Goal: Transaction & Acquisition: Purchase product/service

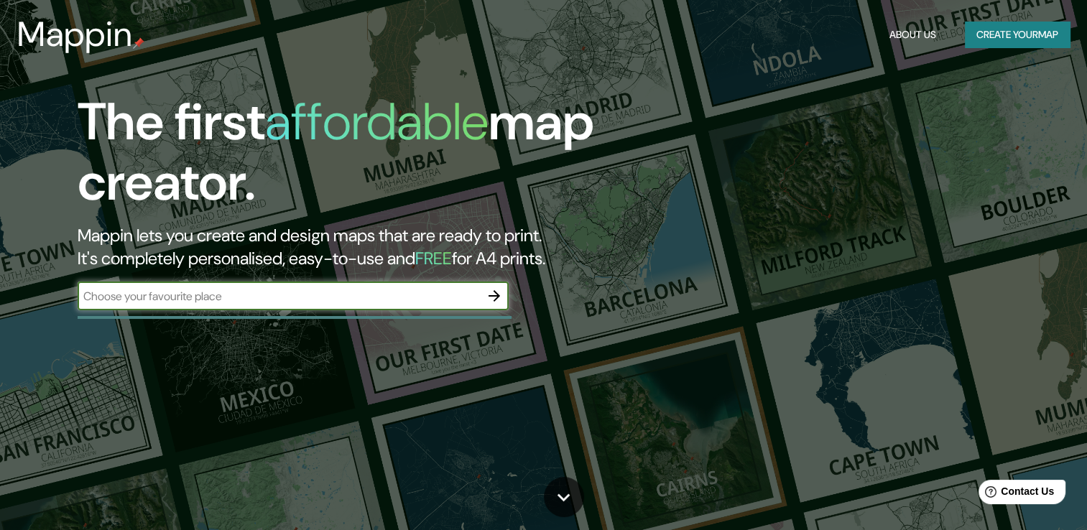
click at [494, 295] on icon "button" at bounding box center [494, 295] width 17 height 17
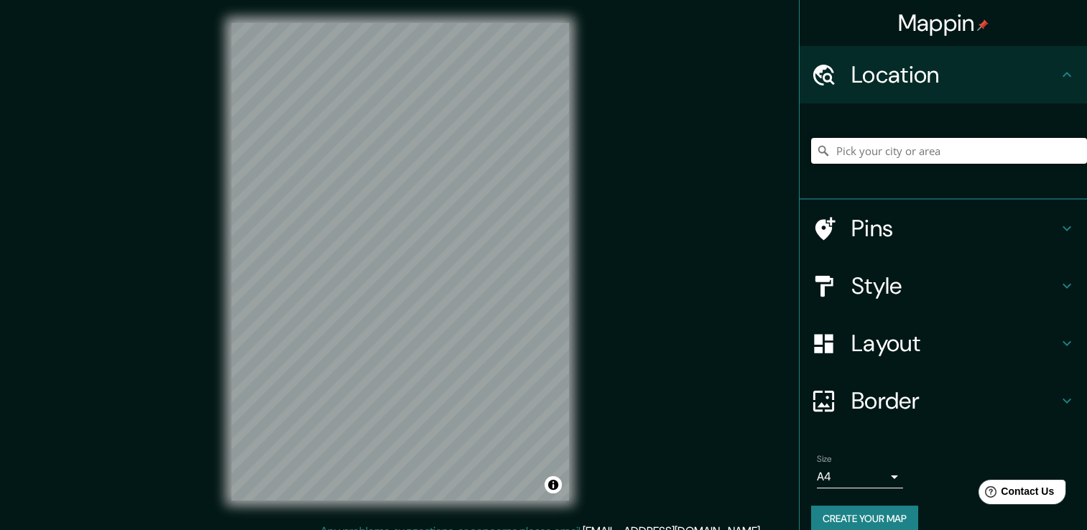
click at [963, 157] on input "Pick your city or area" at bounding box center [949, 151] width 276 height 26
type input "[GEOGRAPHIC_DATA], [GEOGRAPHIC_DATA], [GEOGRAPHIC_DATA], [GEOGRAPHIC_DATA]"
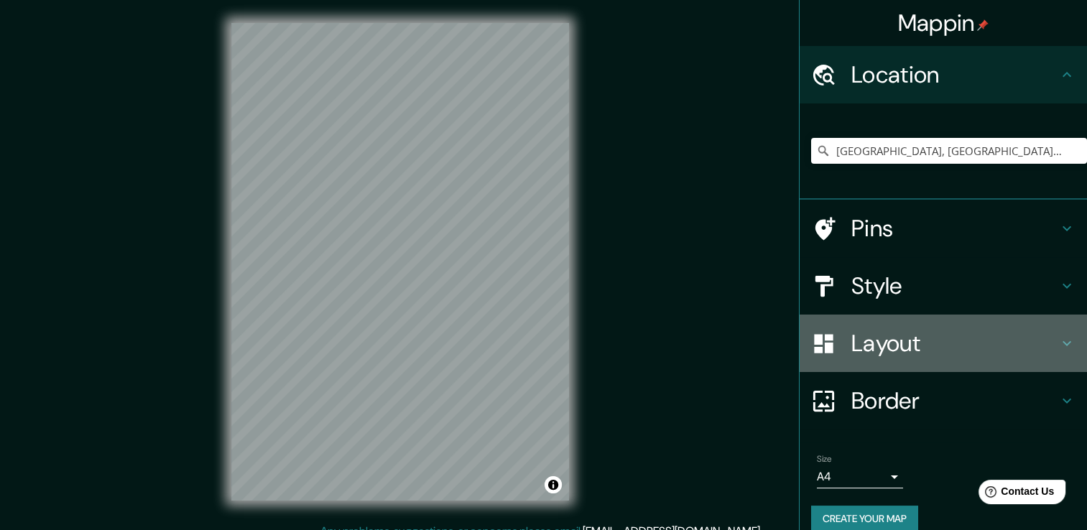
click at [909, 323] on div "Layout" at bounding box center [943, 343] width 287 height 57
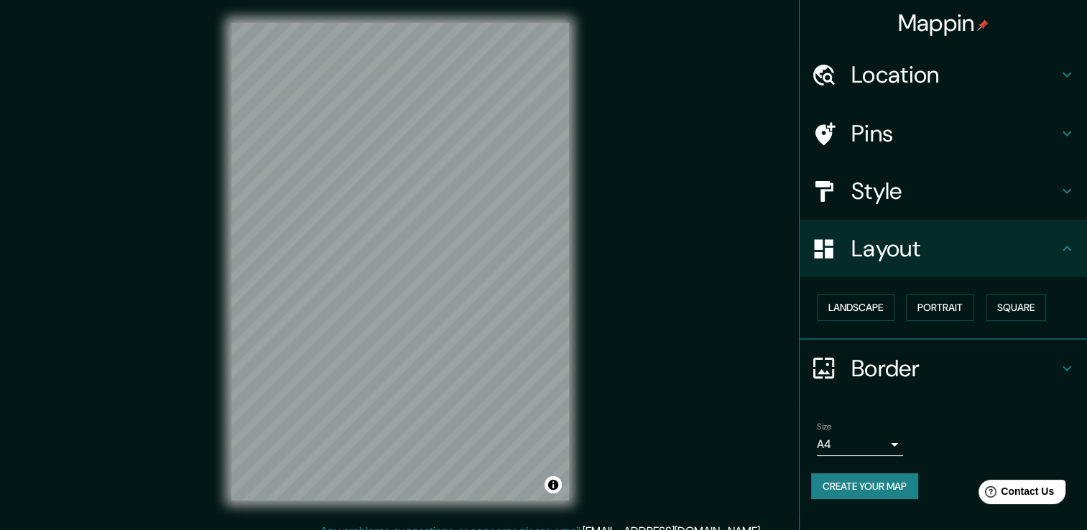
click at [894, 191] on h4 "Style" at bounding box center [955, 191] width 207 height 29
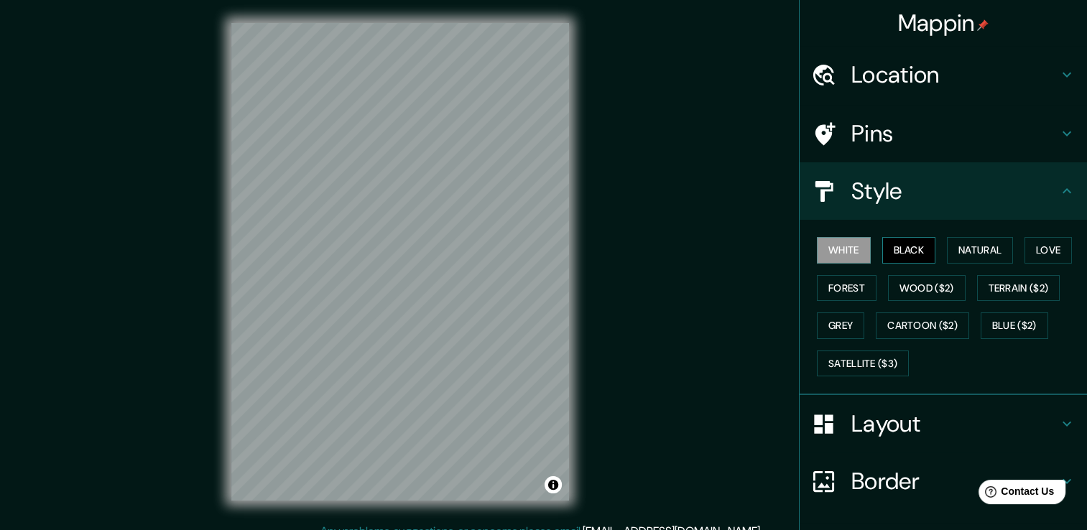
click at [888, 254] on button "Black" at bounding box center [909, 250] width 54 height 27
click at [965, 249] on button "Natural" at bounding box center [980, 250] width 66 height 27
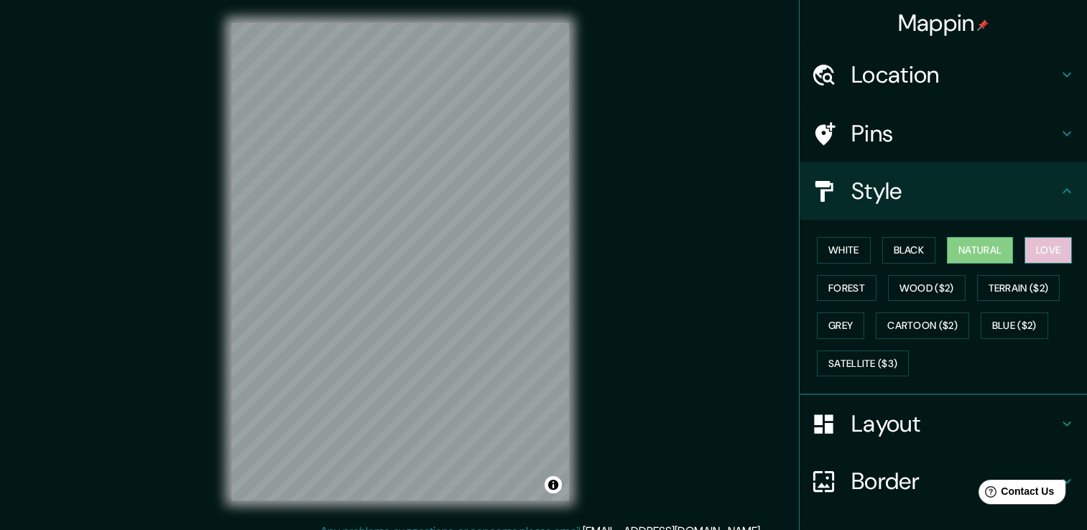
click at [1025, 249] on button "Love" at bounding box center [1048, 250] width 47 height 27
click at [851, 287] on button "Forest" at bounding box center [847, 288] width 60 height 27
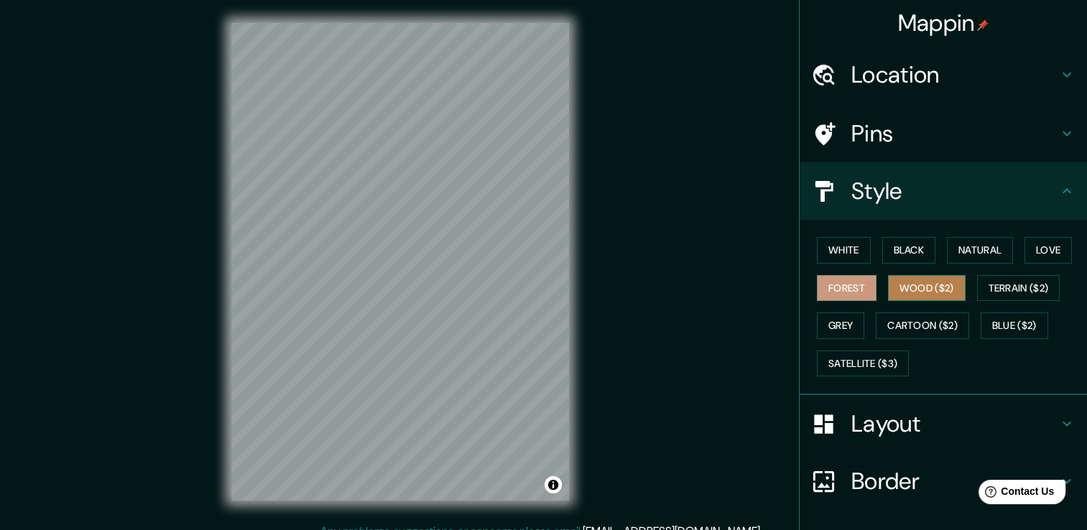
click at [915, 288] on button "Wood ($2)" at bounding box center [927, 288] width 78 height 27
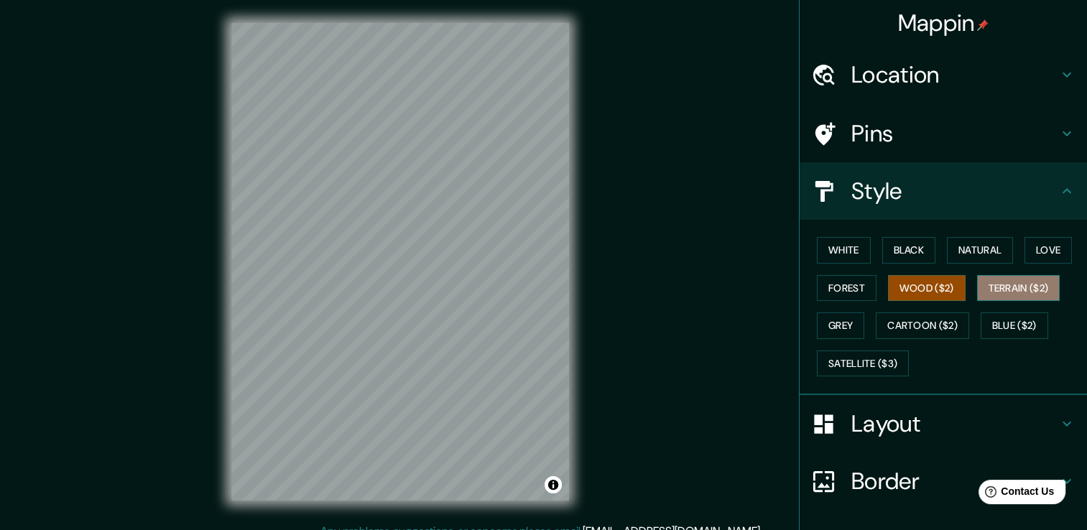
click at [988, 288] on button "Terrain ($2)" at bounding box center [1018, 288] width 83 height 27
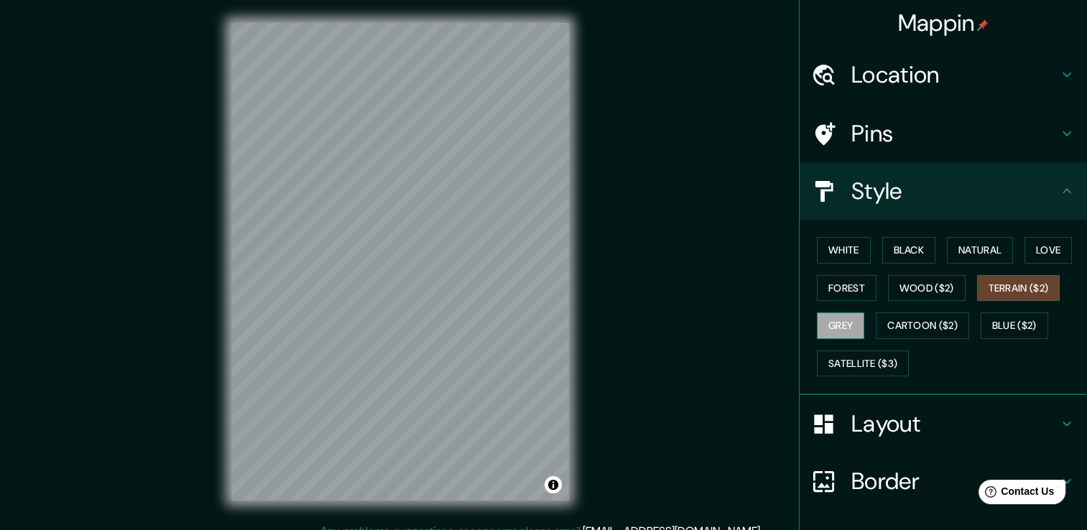
click at [832, 326] on button "Grey" at bounding box center [840, 326] width 47 height 27
click at [867, 364] on button "Satellite ($3)" at bounding box center [863, 364] width 92 height 27
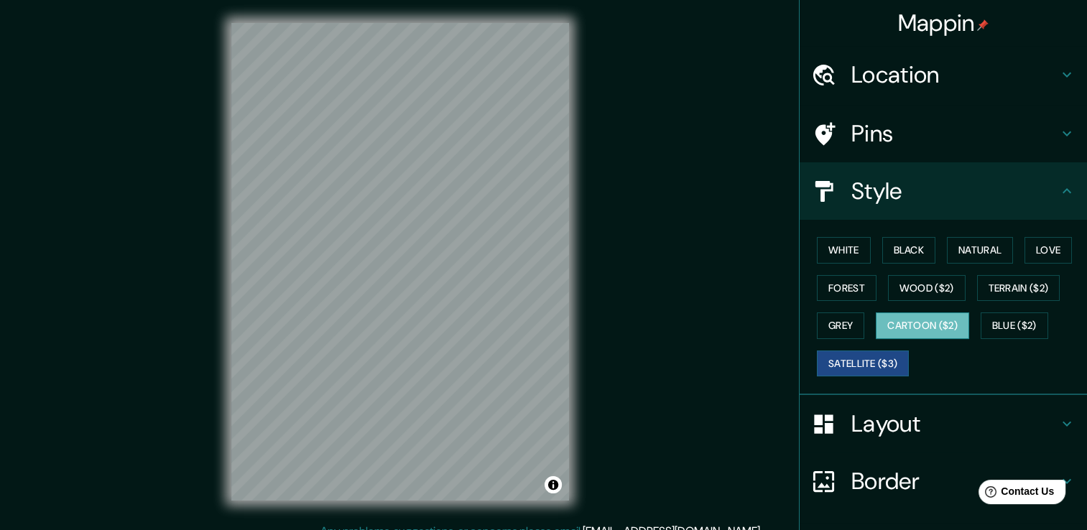
click at [926, 333] on button "Cartoon ($2)" at bounding box center [922, 326] width 93 height 27
click at [990, 317] on button "Blue ($2)" at bounding box center [1015, 326] width 68 height 27
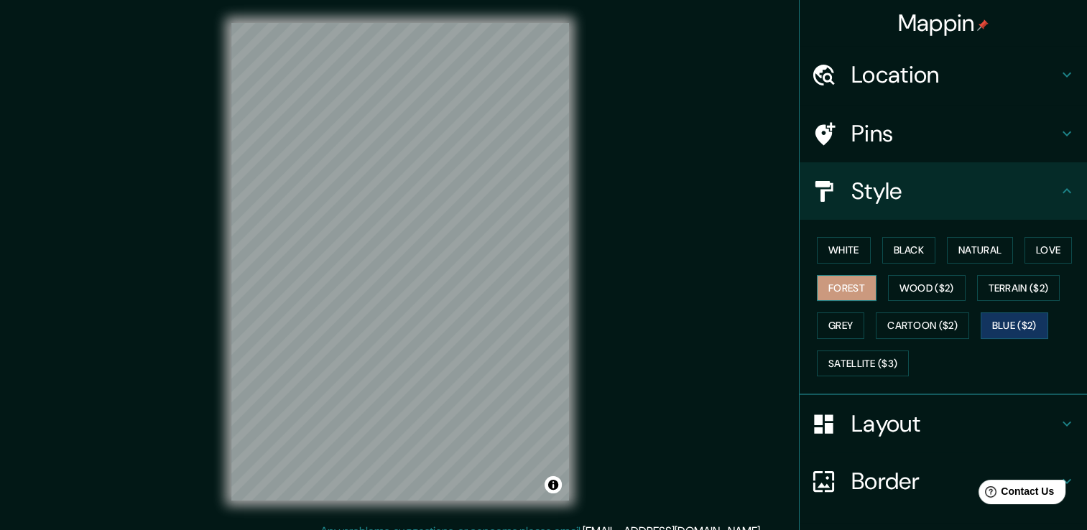
click at [839, 282] on button "Forest" at bounding box center [847, 288] width 60 height 27
click at [834, 418] on div at bounding box center [831, 424] width 40 height 25
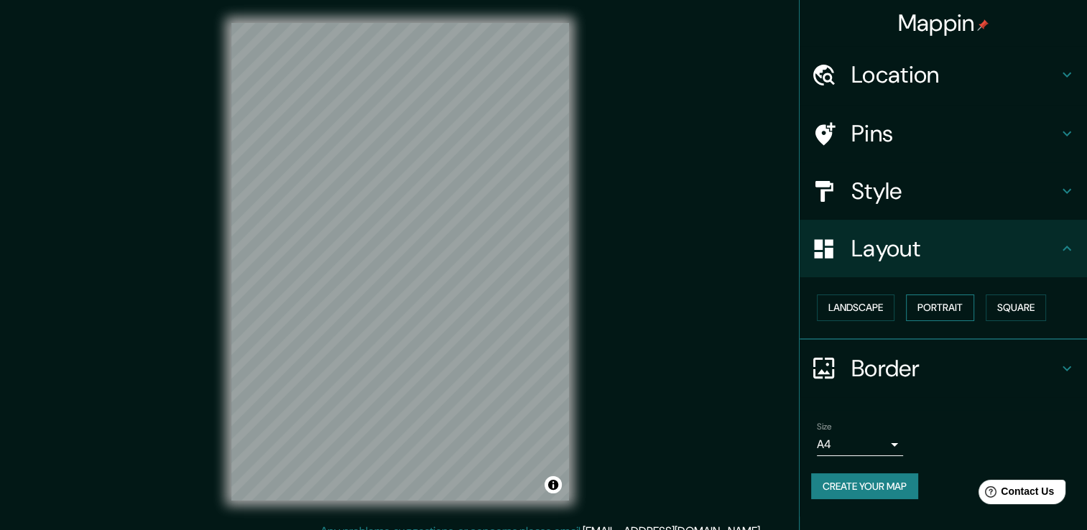
click at [927, 306] on button "Portrait" at bounding box center [940, 308] width 68 height 27
click at [874, 310] on button "Landscape" at bounding box center [856, 308] width 78 height 27
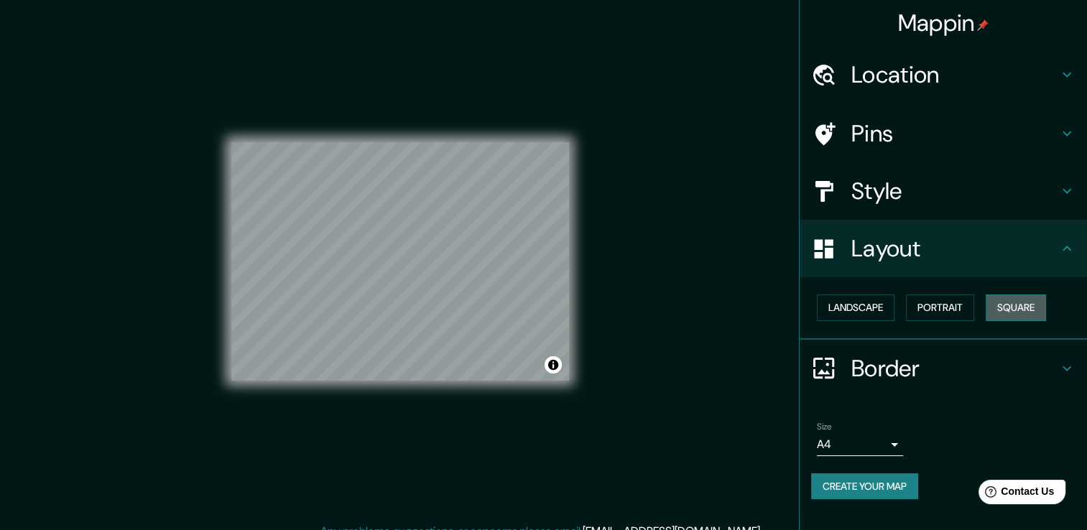
click at [1020, 315] on button "Square" at bounding box center [1016, 308] width 60 height 27
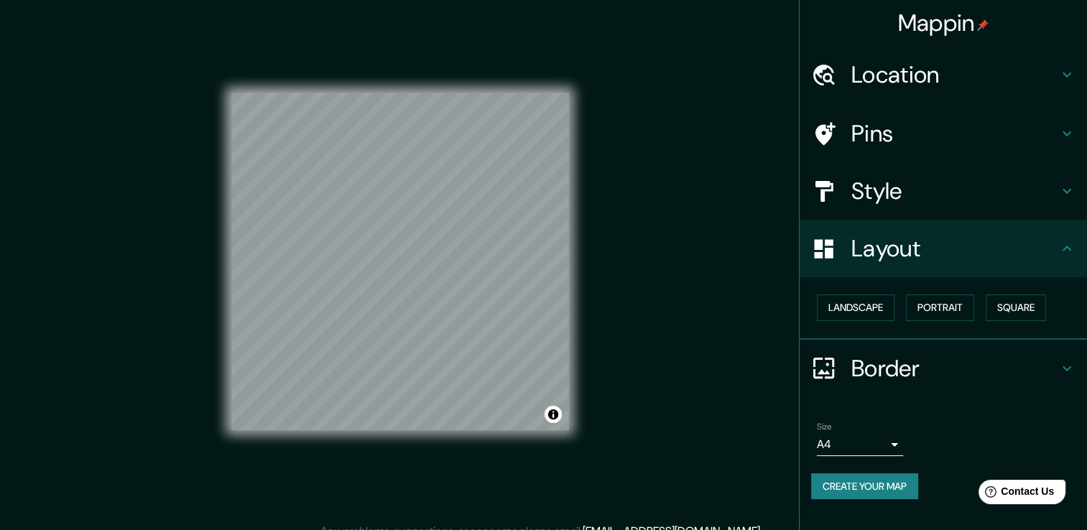
click at [908, 178] on h4 "Style" at bounding box center [955, 191] width 207 height 29
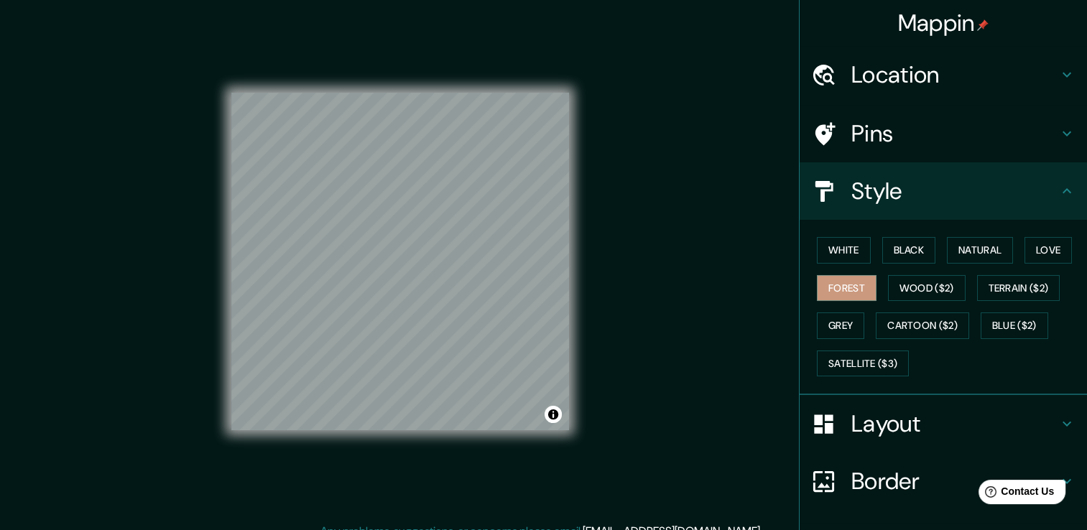
click at [264, 67] on div "© Mapbox © OpenStreetMap Improve this map" at bounding box center [400, 261] width 338 height 477
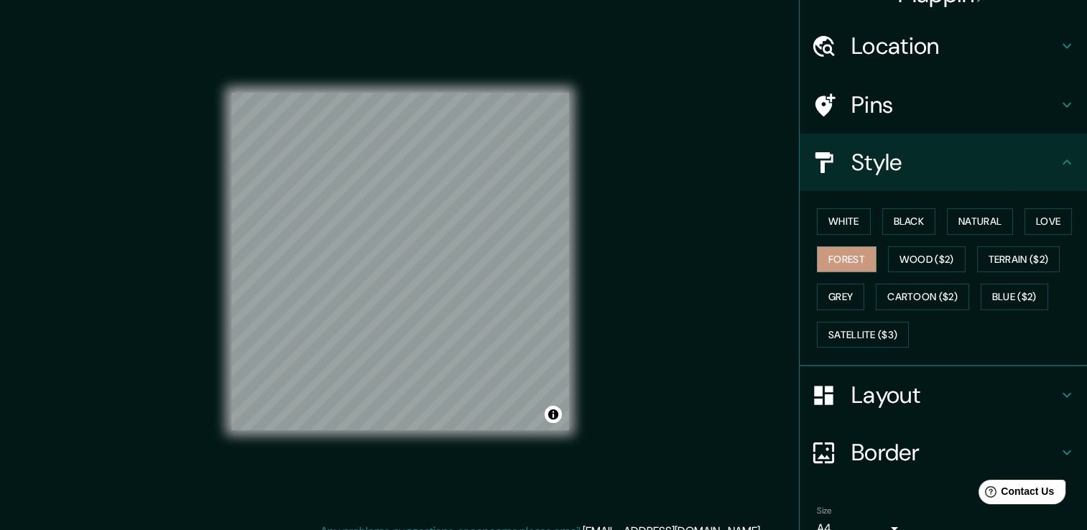
scroll to position [97, 0]
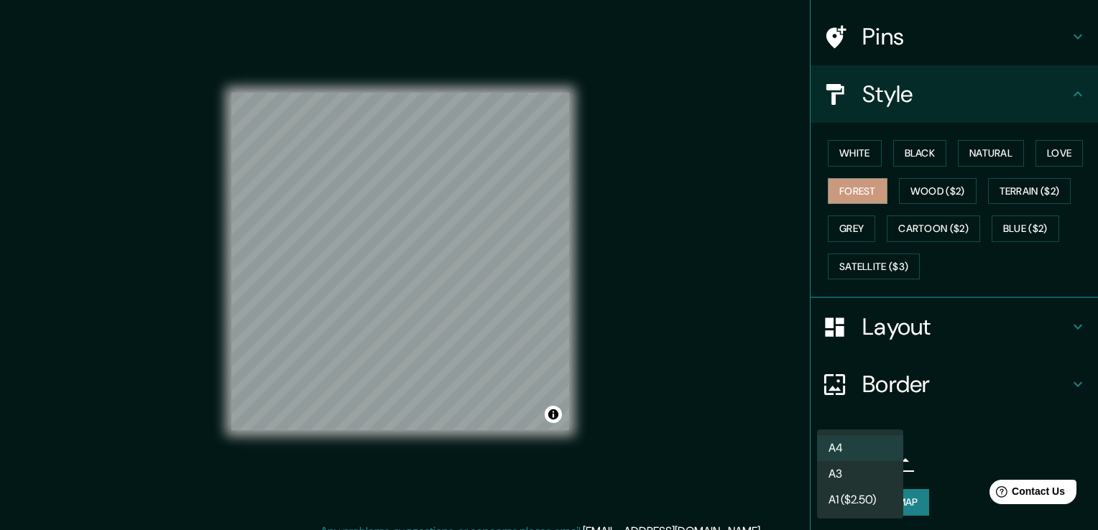
click at [848, 456] on body "Mappin Location [GEOGRAPHIC_DATA], [GEOGRAPHIC_DATA], [GEOGRAPHIC_DATA], [GEOGR…" at bounding box center [549, 265] width 1098 height 530
click at [849, 441] on li "A4" at bounding box center [860, 448] width 86 height 26
